Goal: Task Accomplishment & Management: Manage account settings

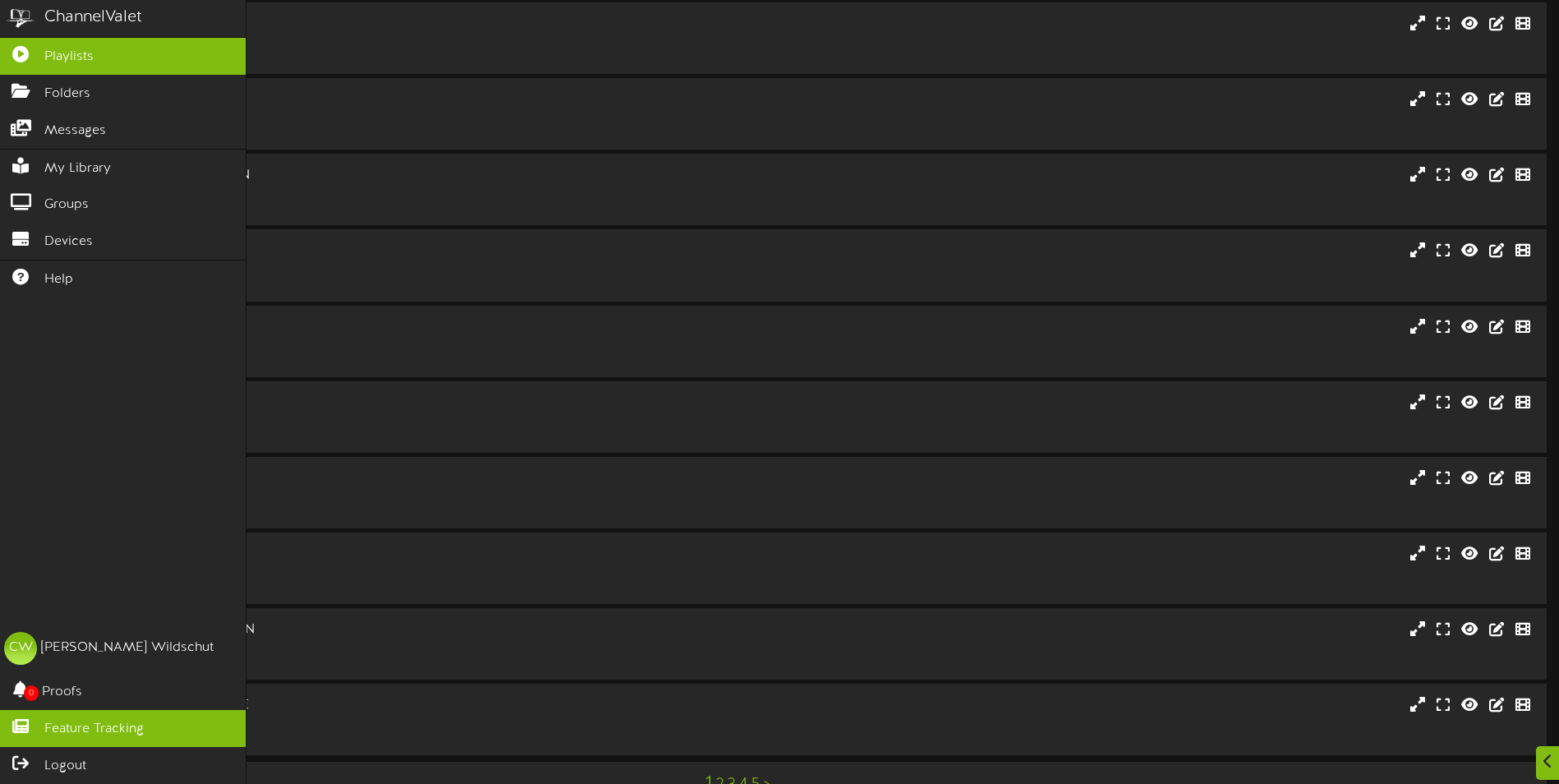
scroll to position [82, 0]
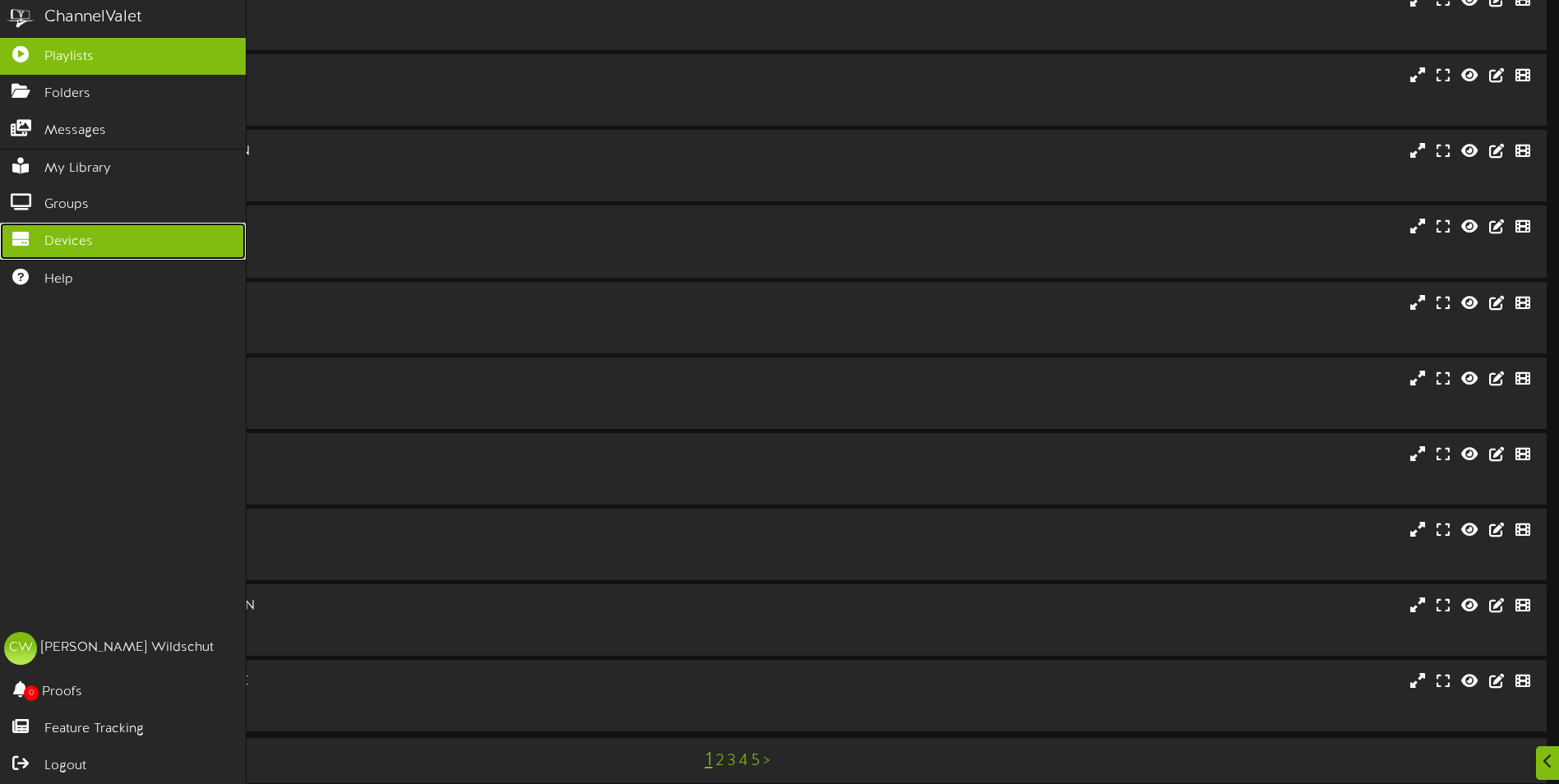
click at [65, 245] on span "Devices" at bounding box center [69, 241] width 49 height 19
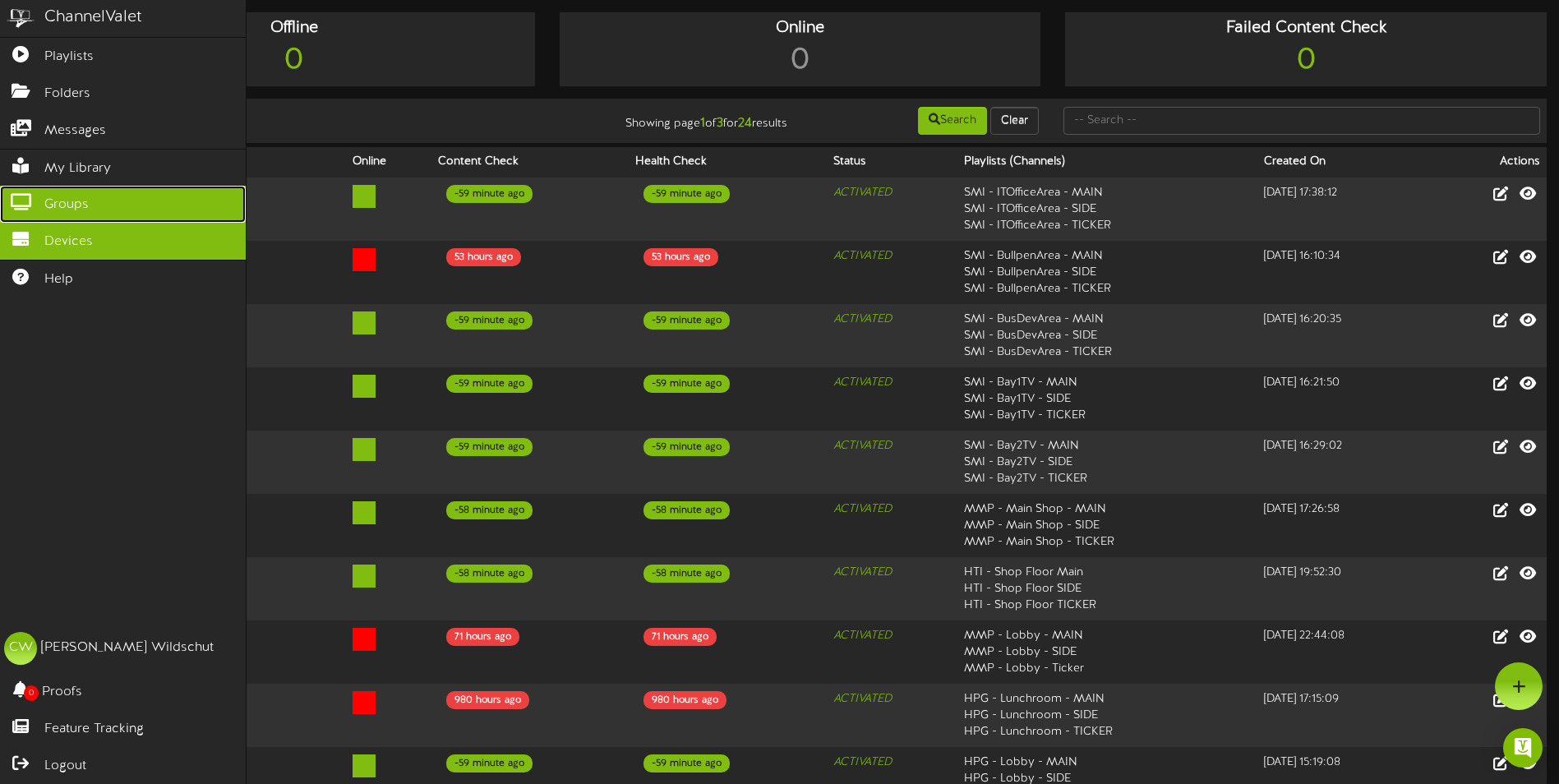
click at [57, 204] on span "Groups" at bounding box center [67, 205] width 45 height 19
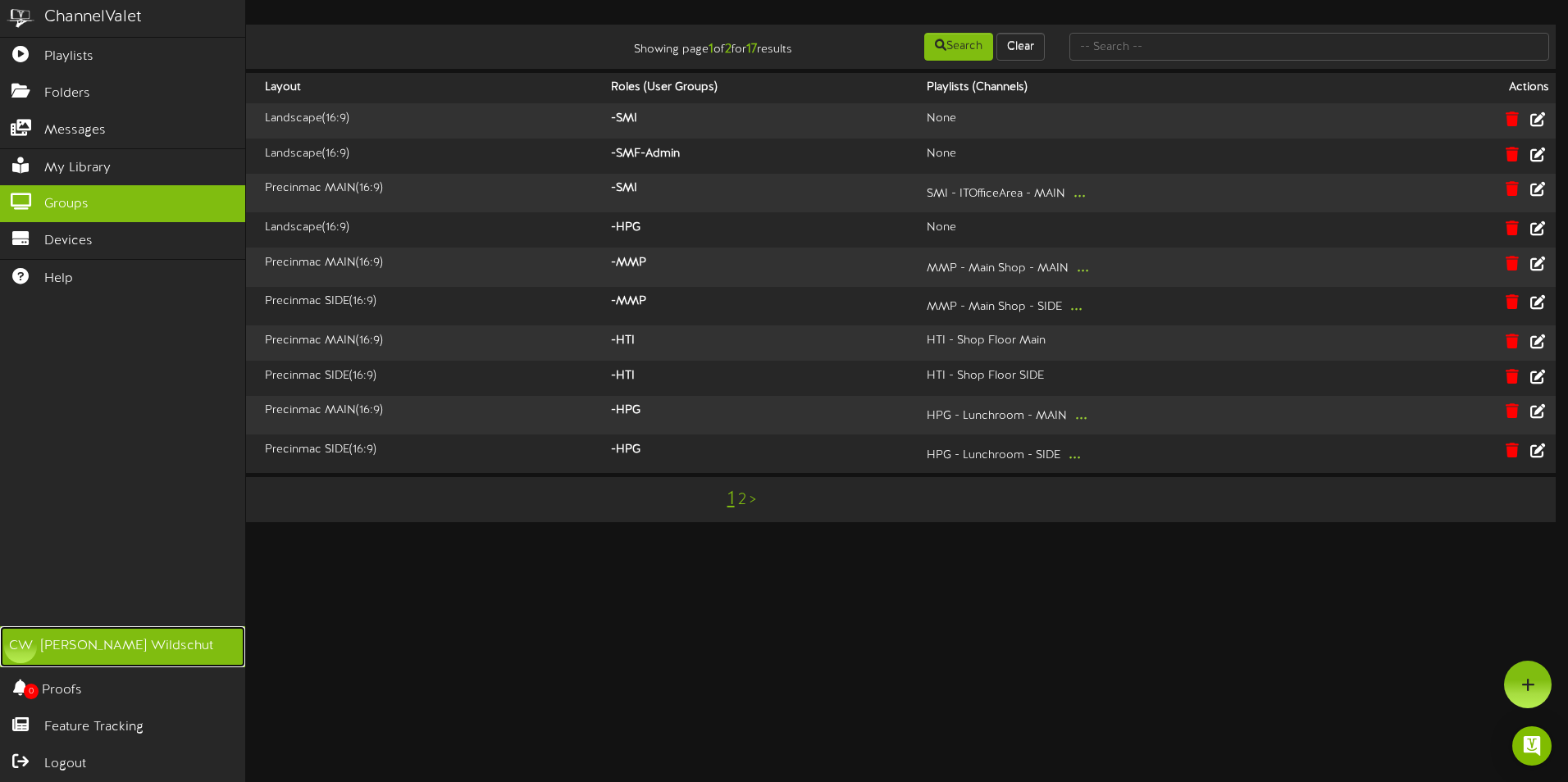
click at [92, 648] on div "[PERSON_NAME]" at bounding box center [127, 646] width 172 height 19
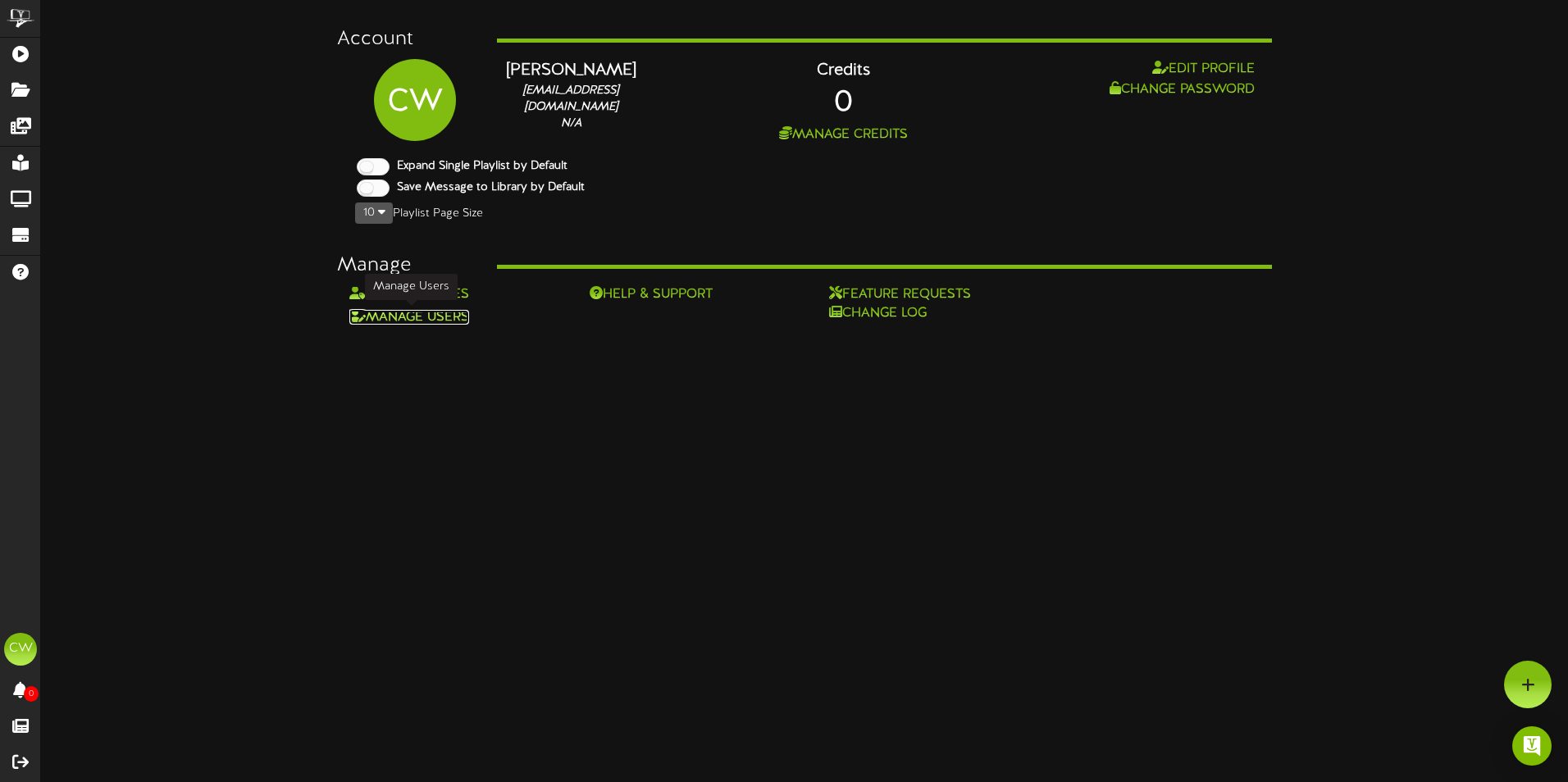
click at [415, 317] on link "Manage Users" at bounding box center [409, 318] width 120 height 15
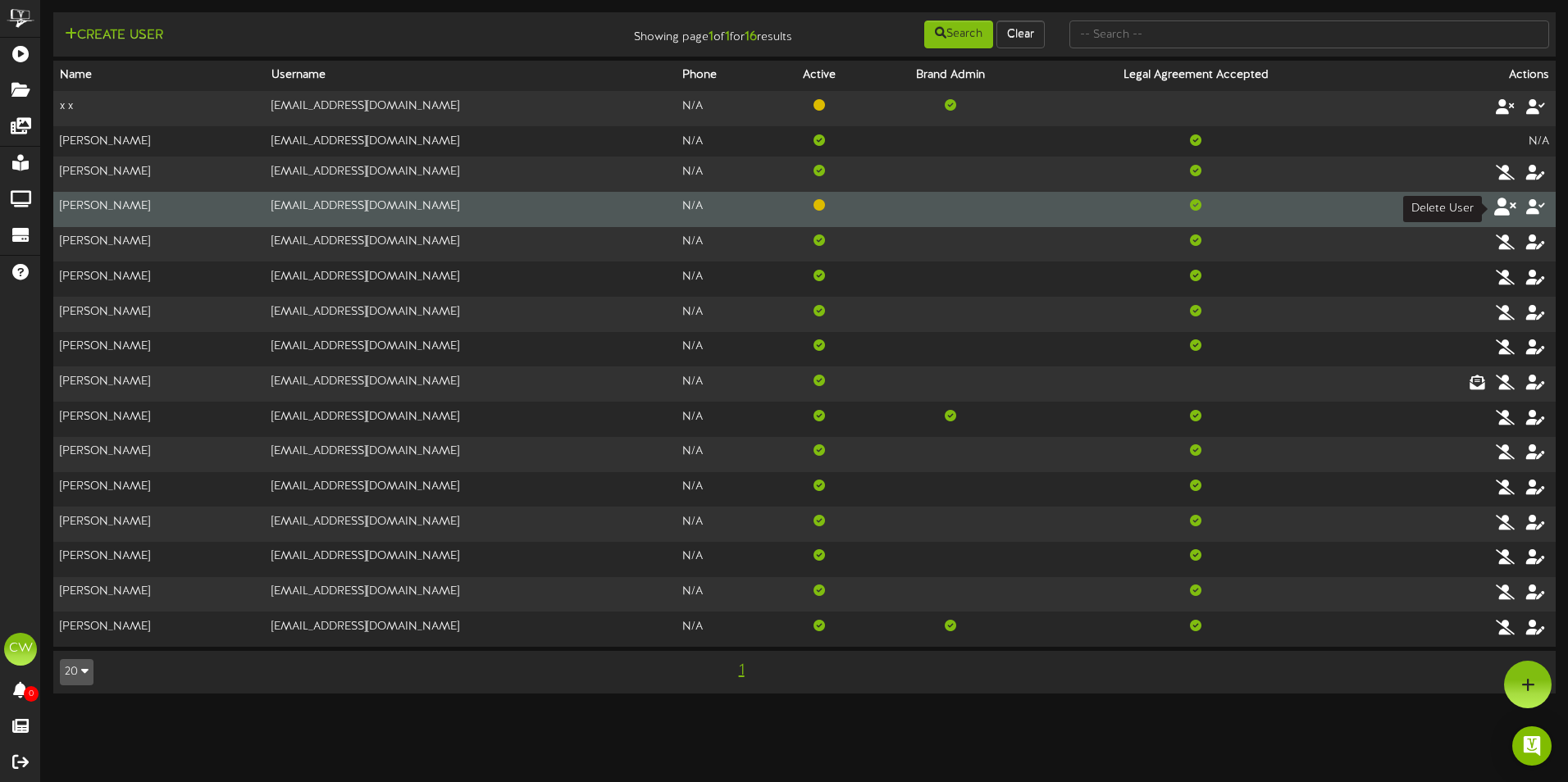
click at [1499, 211] on icon at bounding box center [1506, 207] width 23 height 18
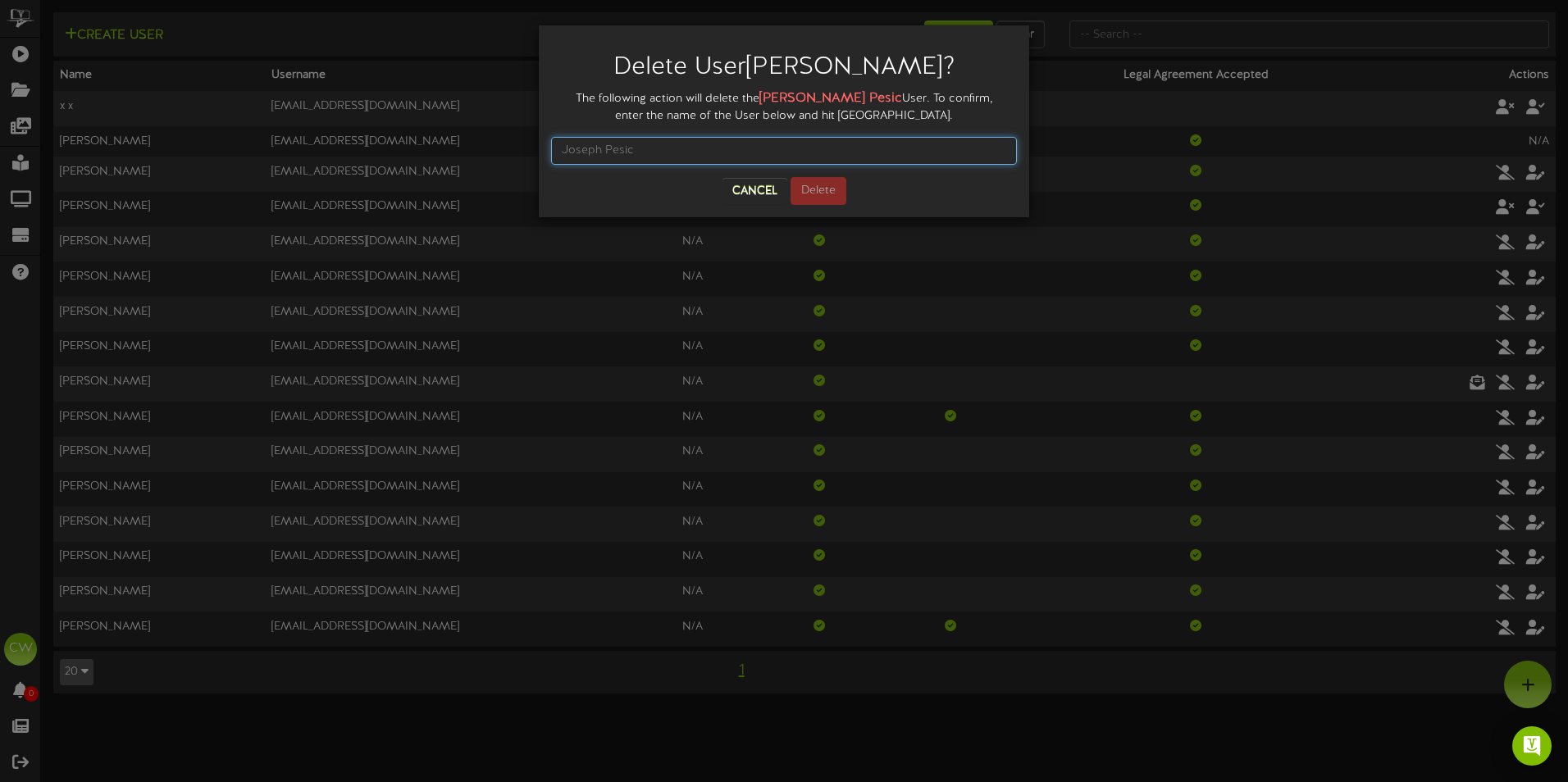
click at [646, 151] on input "text" at bounding box center [784, 151] width 466 height 28
type input "[PERSON_NAME]"
click at [822, 194] on button "Delete" at bounding box center [819, 191] width 56 height 28
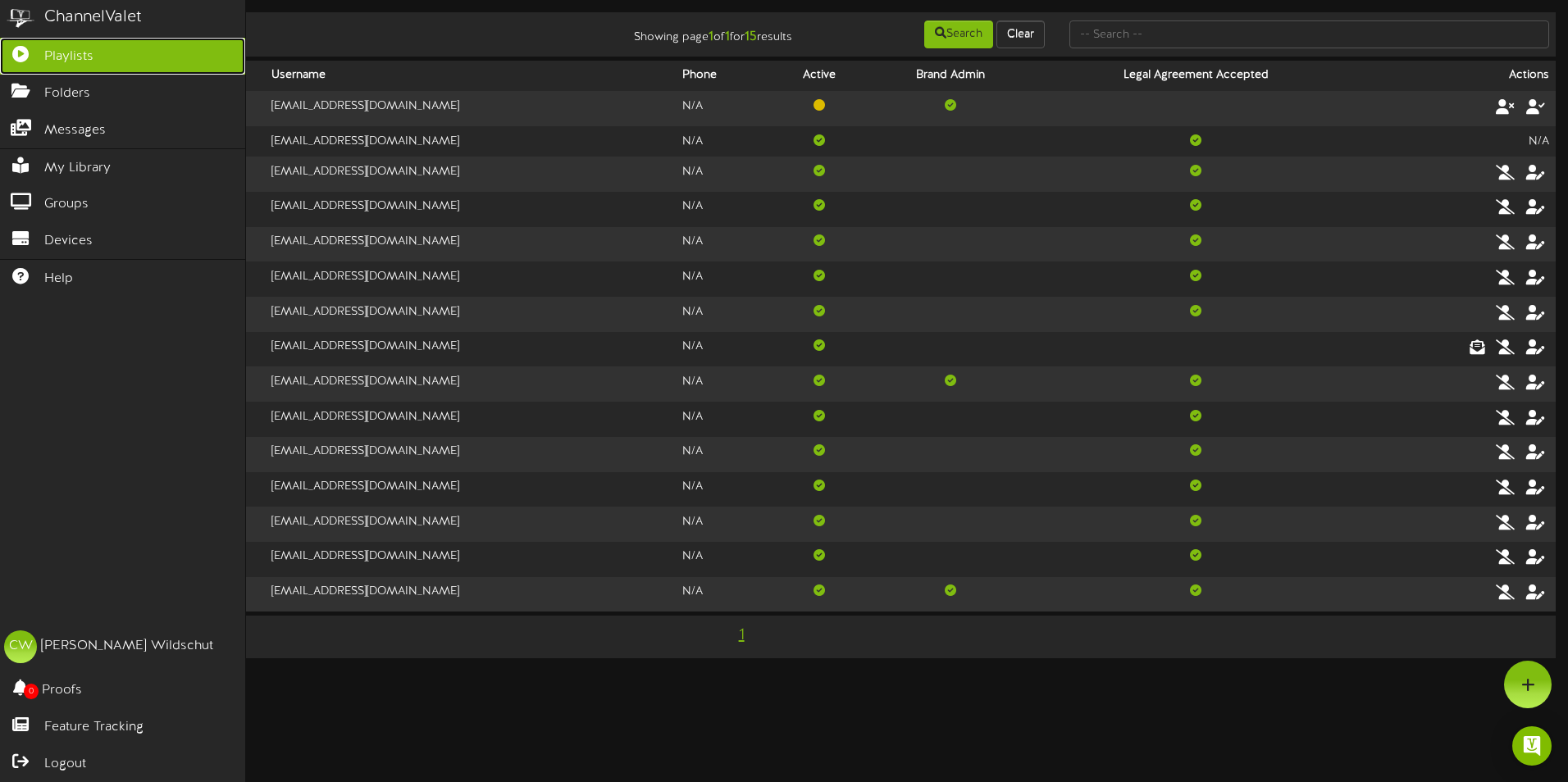
click at [51, 64] on span "Playlists" at bounding box center [69, 57] width 50 height 19
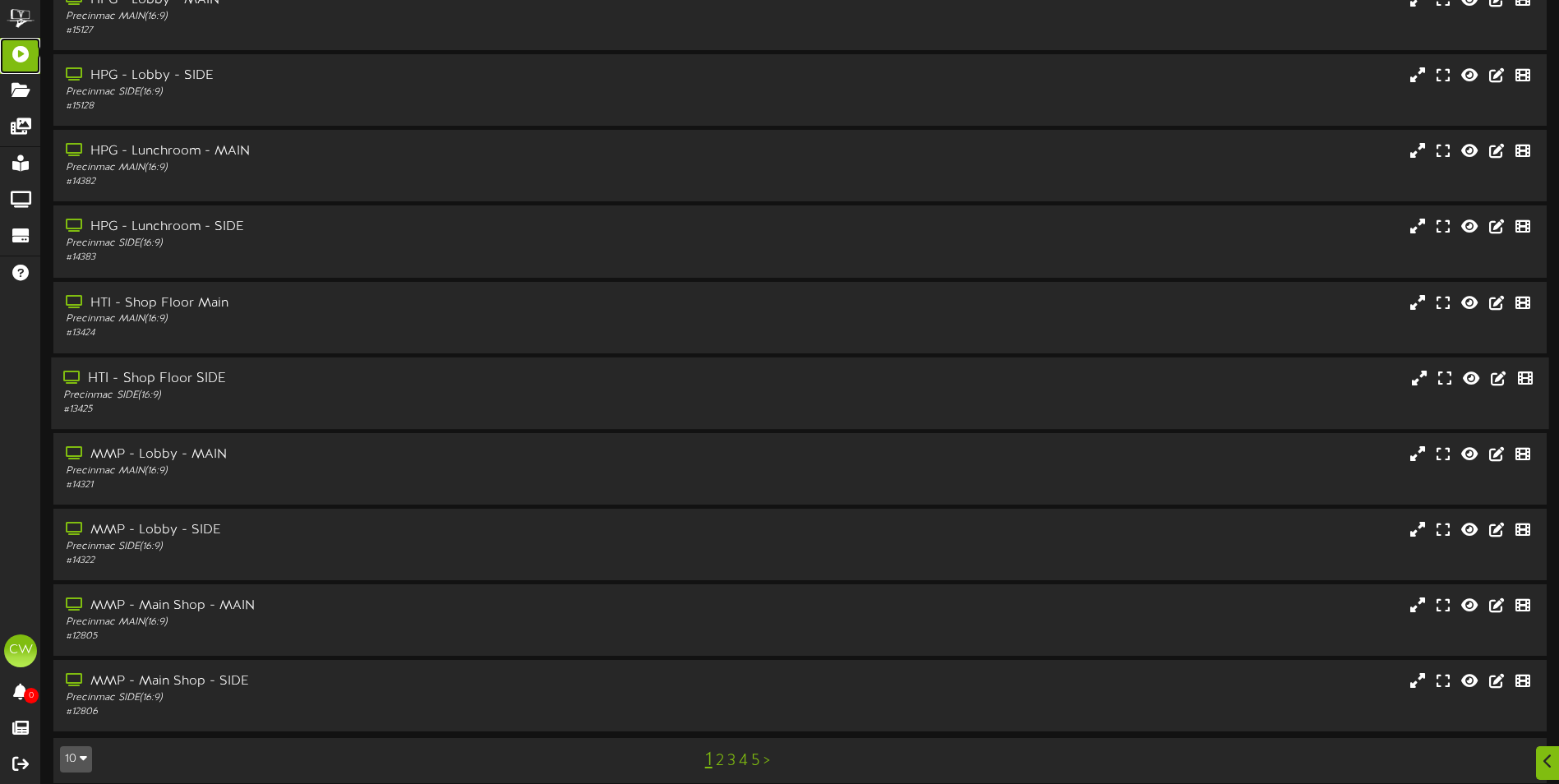
scroll to position [98, 0]
